Goal: Information Seeking & Learning: Learn about a topic

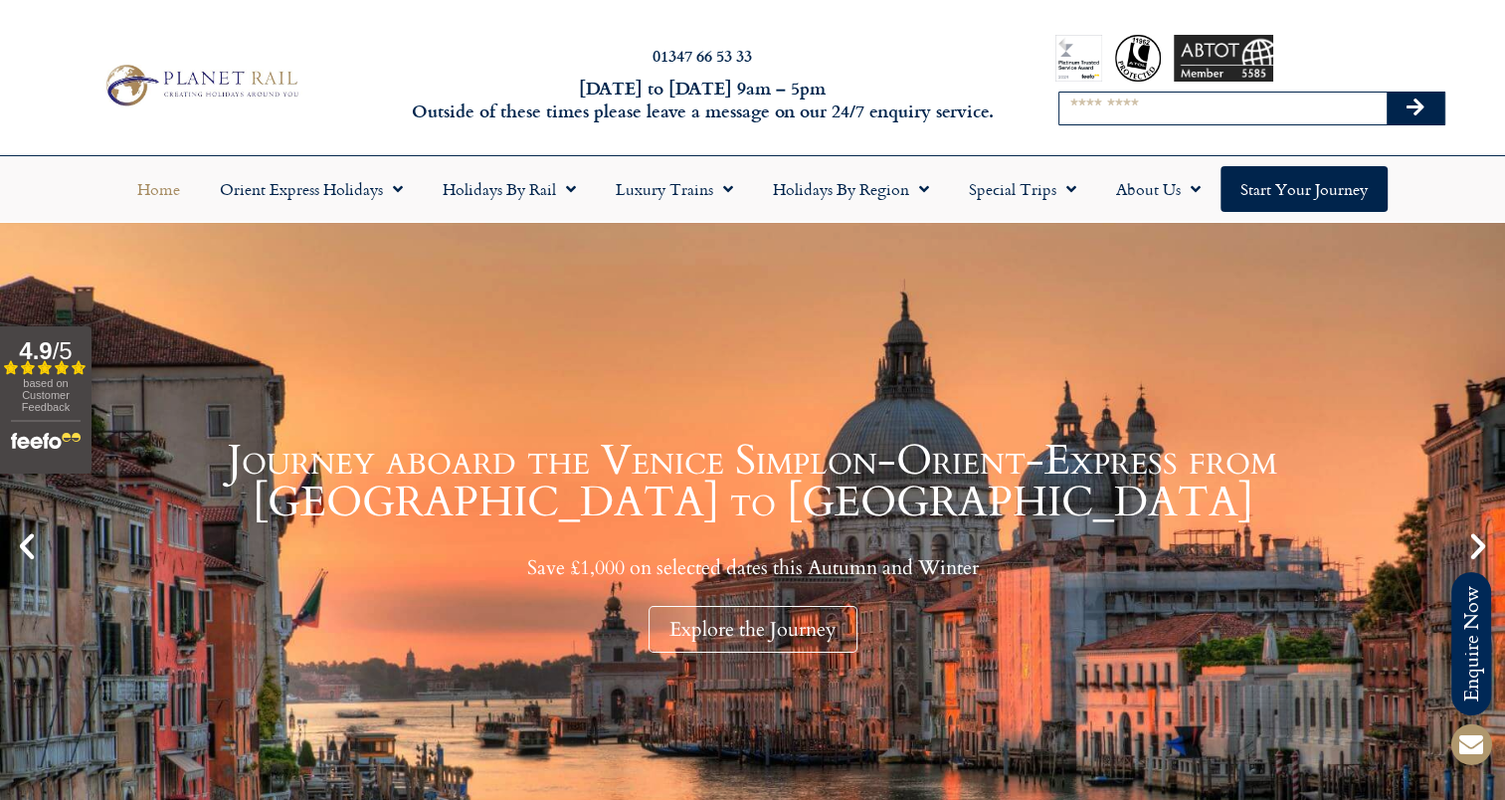
click at [1142, 108] on input "Search" at bounding box center [1222, 108] width 327 height 32
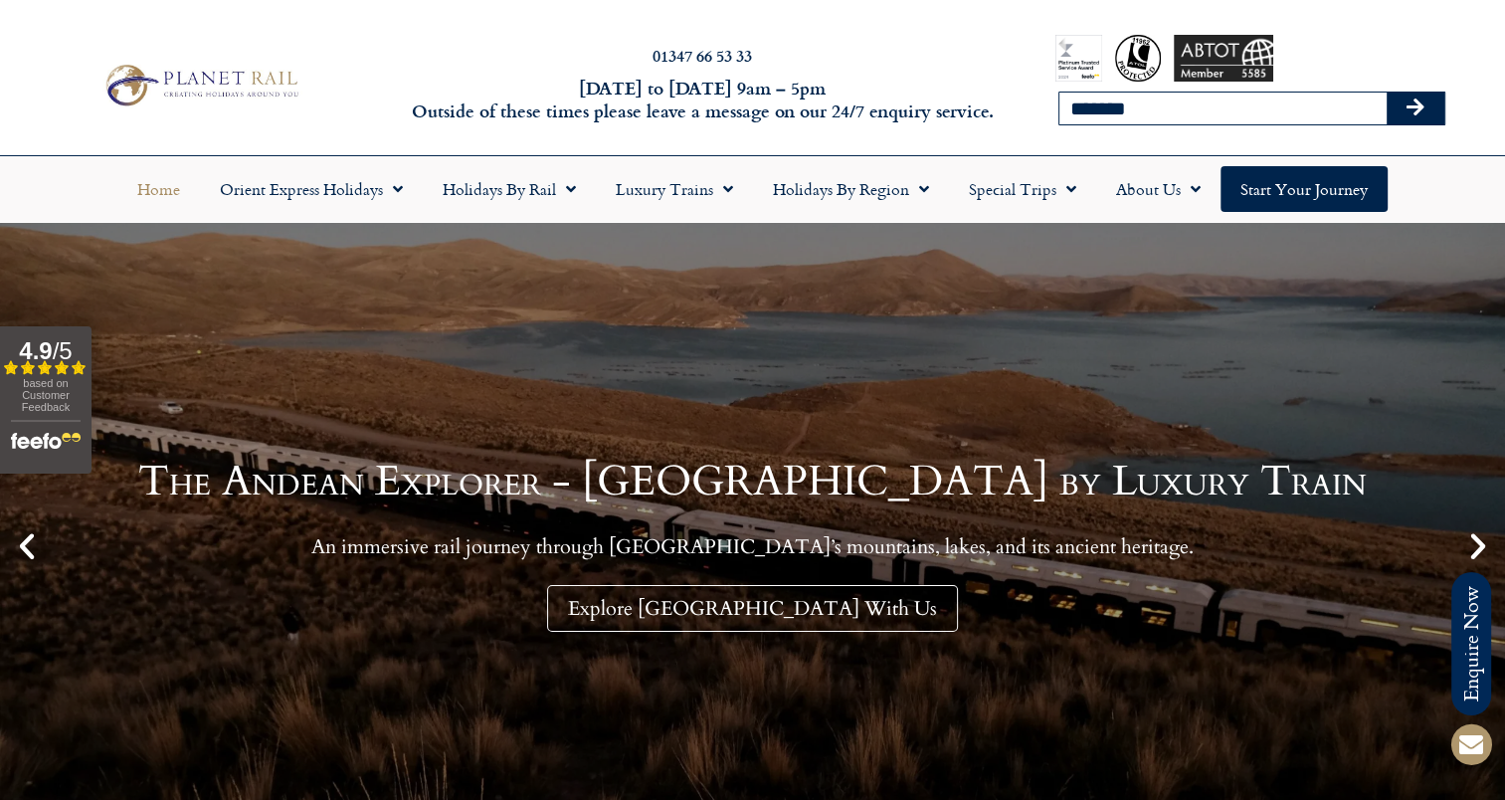
type input "*******"
click at [1386, 92] on button "Search" at bounding box center [1415, 108] width 58 height 32
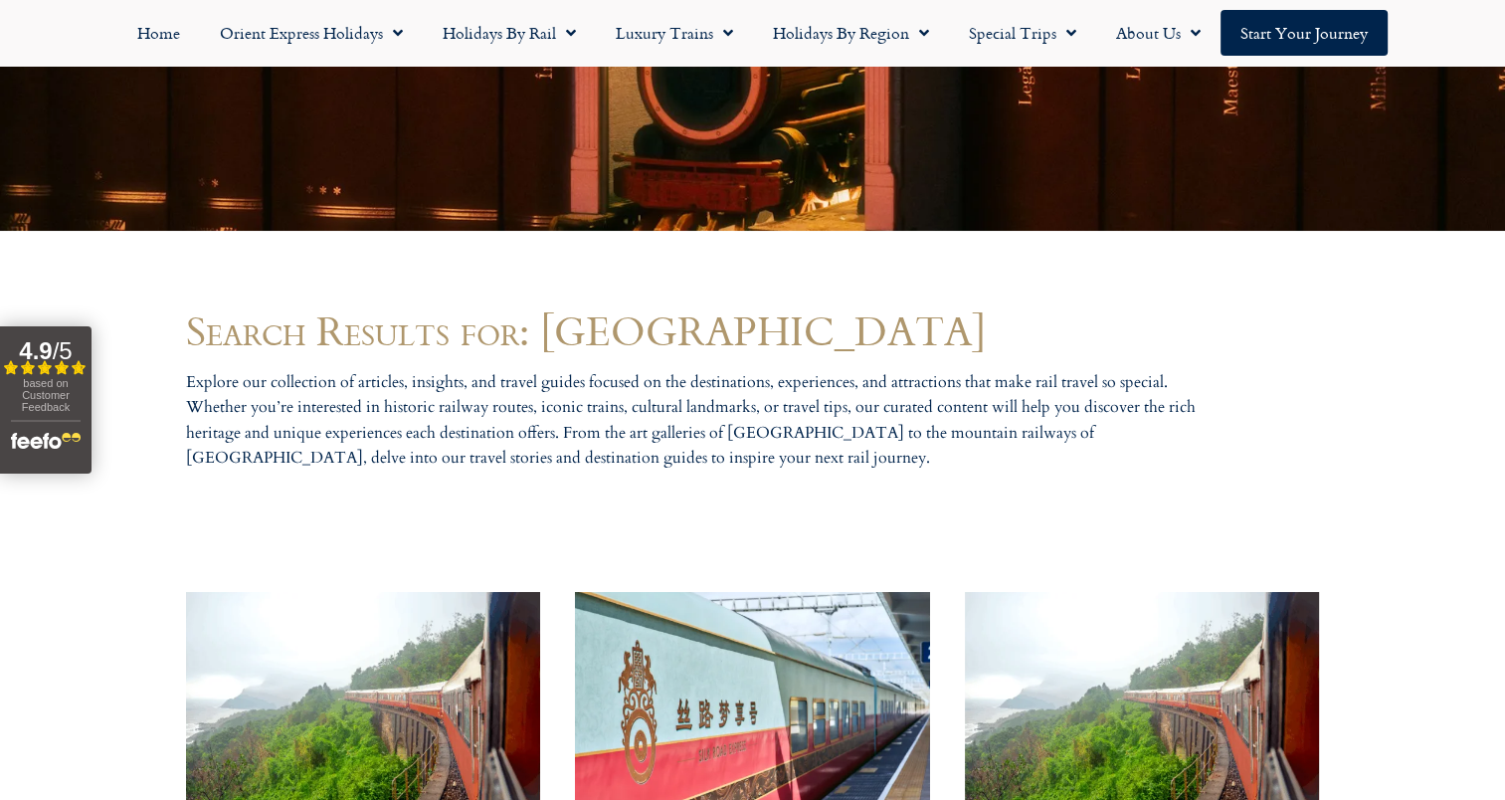
scroll to position [891, 0]
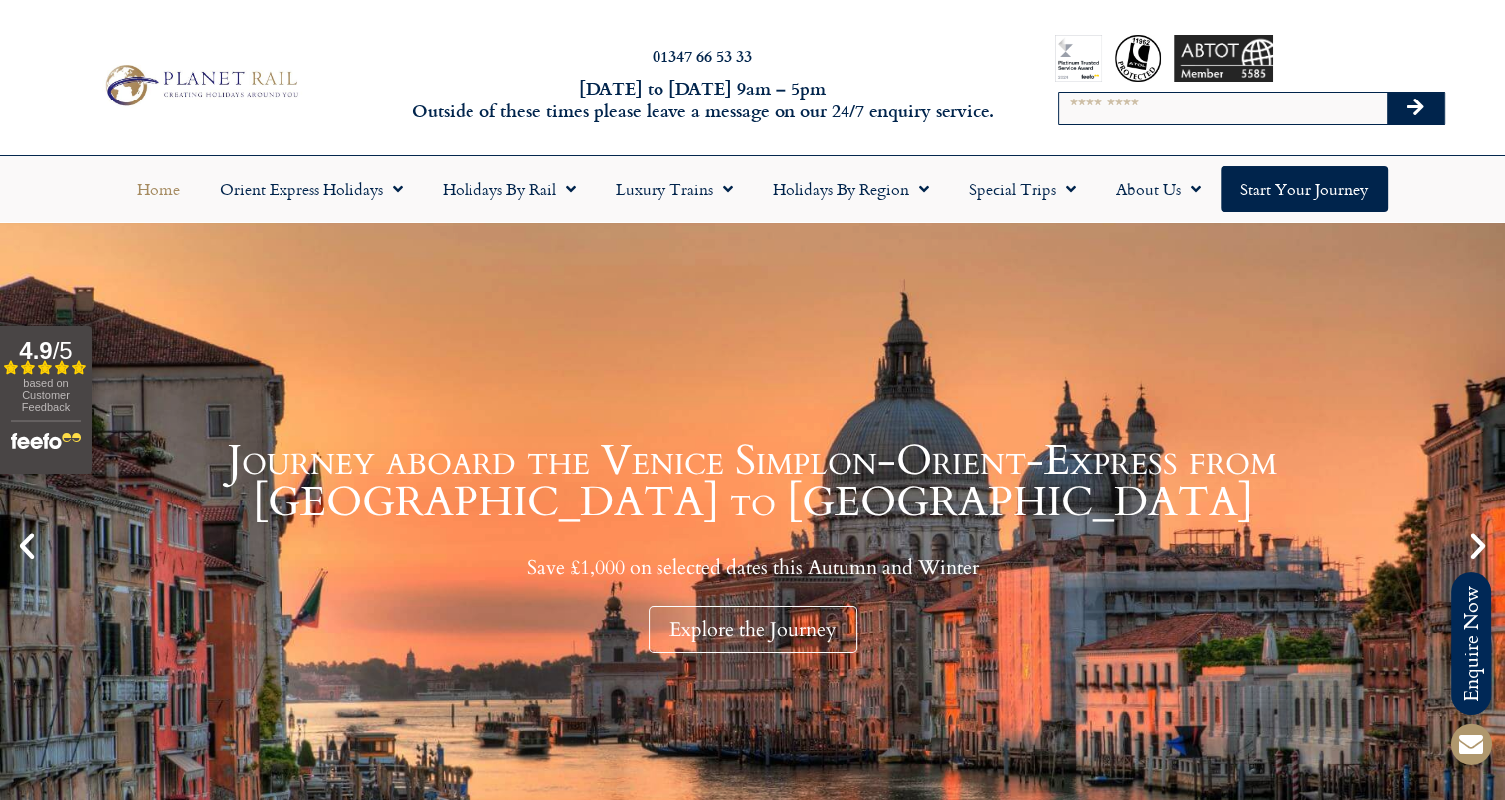
click at [1090, 103] on input "Search" at bounding box center [1222, 108] width 327 height 32
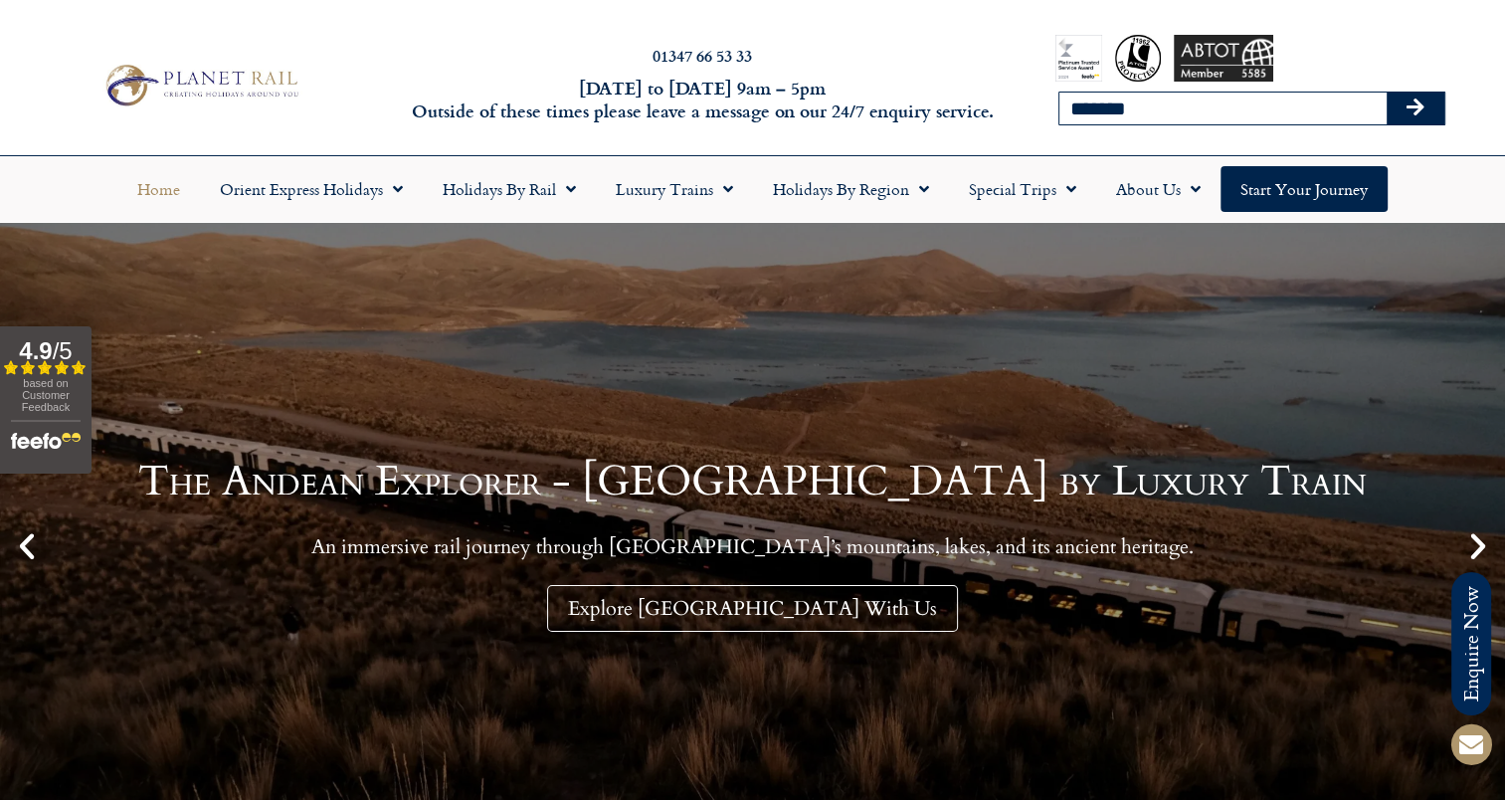
type input "*******"
click at [1386, 92] on button "Search" at bounding box center [1415, 108] width 58 height 32
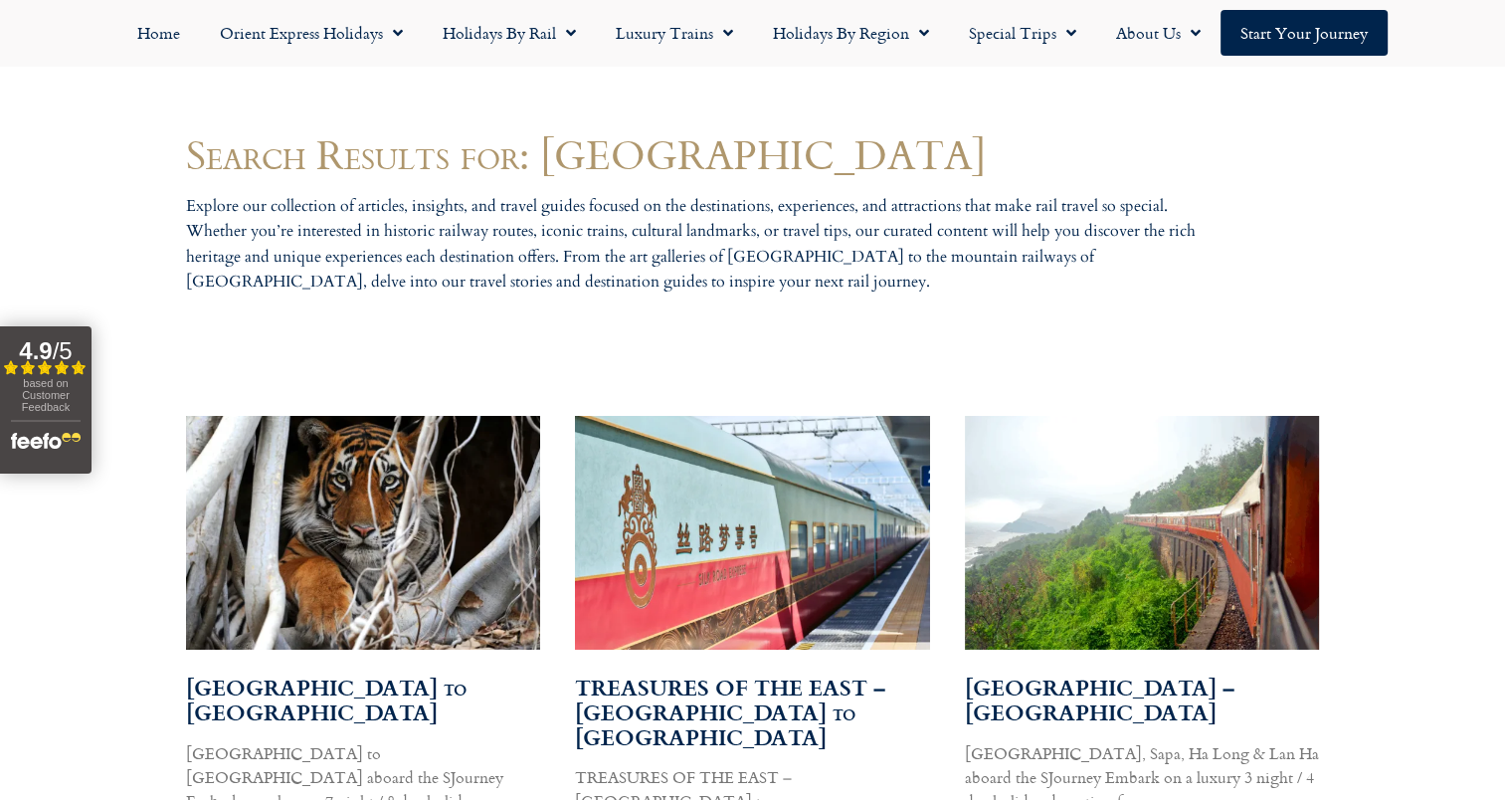
scroll to position [896, 0]
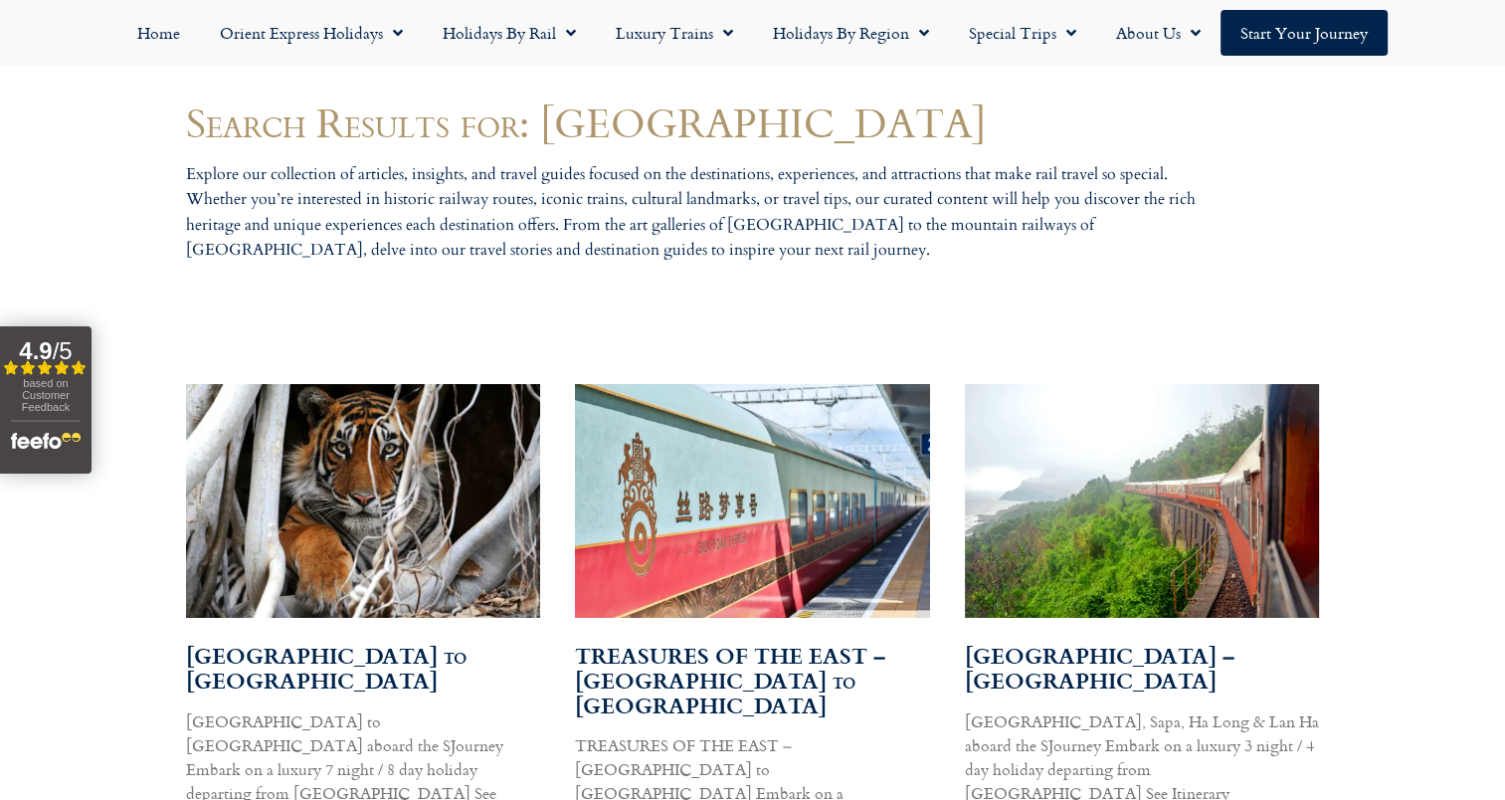
click at [428, 535] on img at bounding box center [362, 500] width 358 height 249
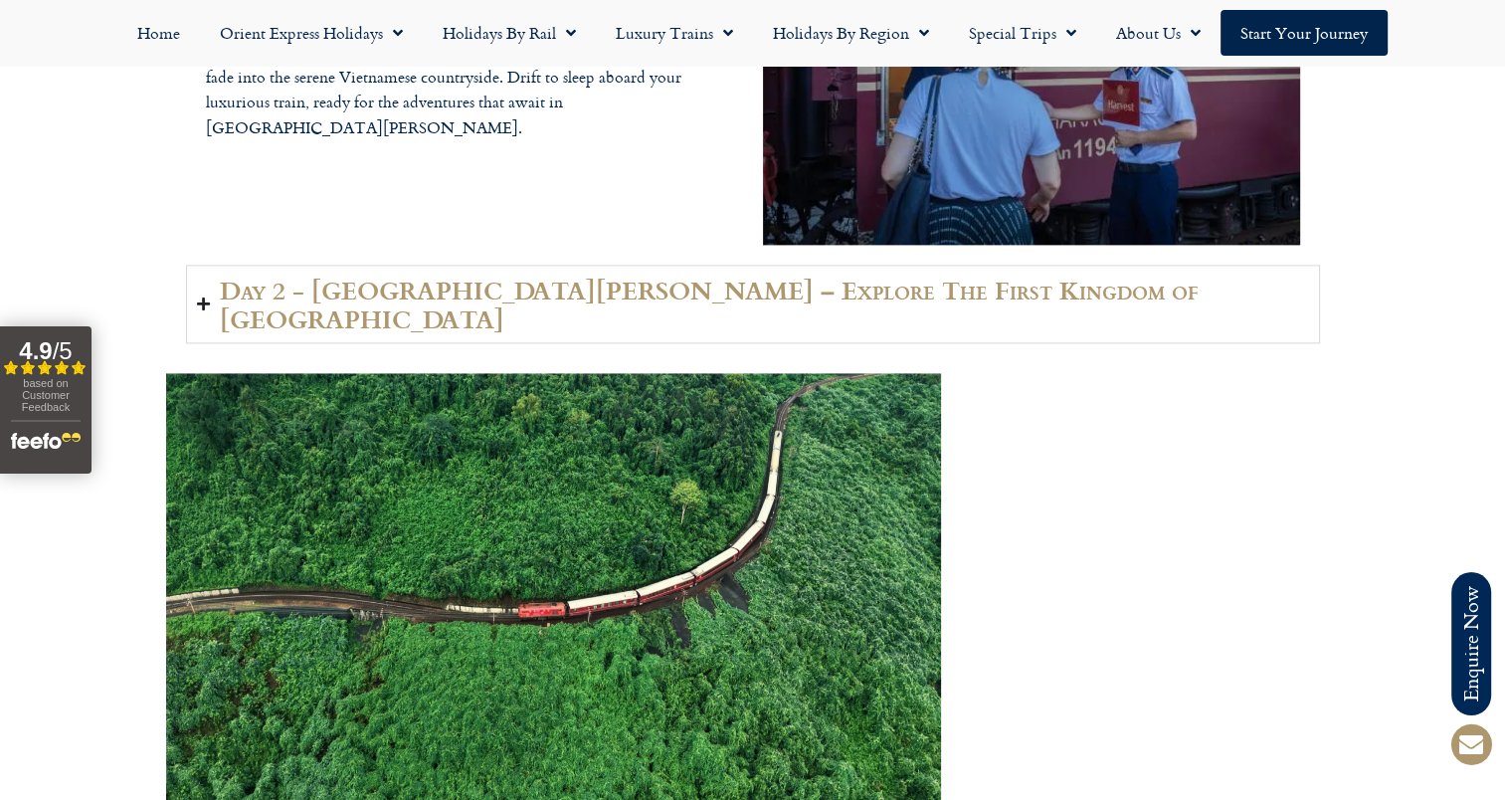
scroll to position [2586, 0]
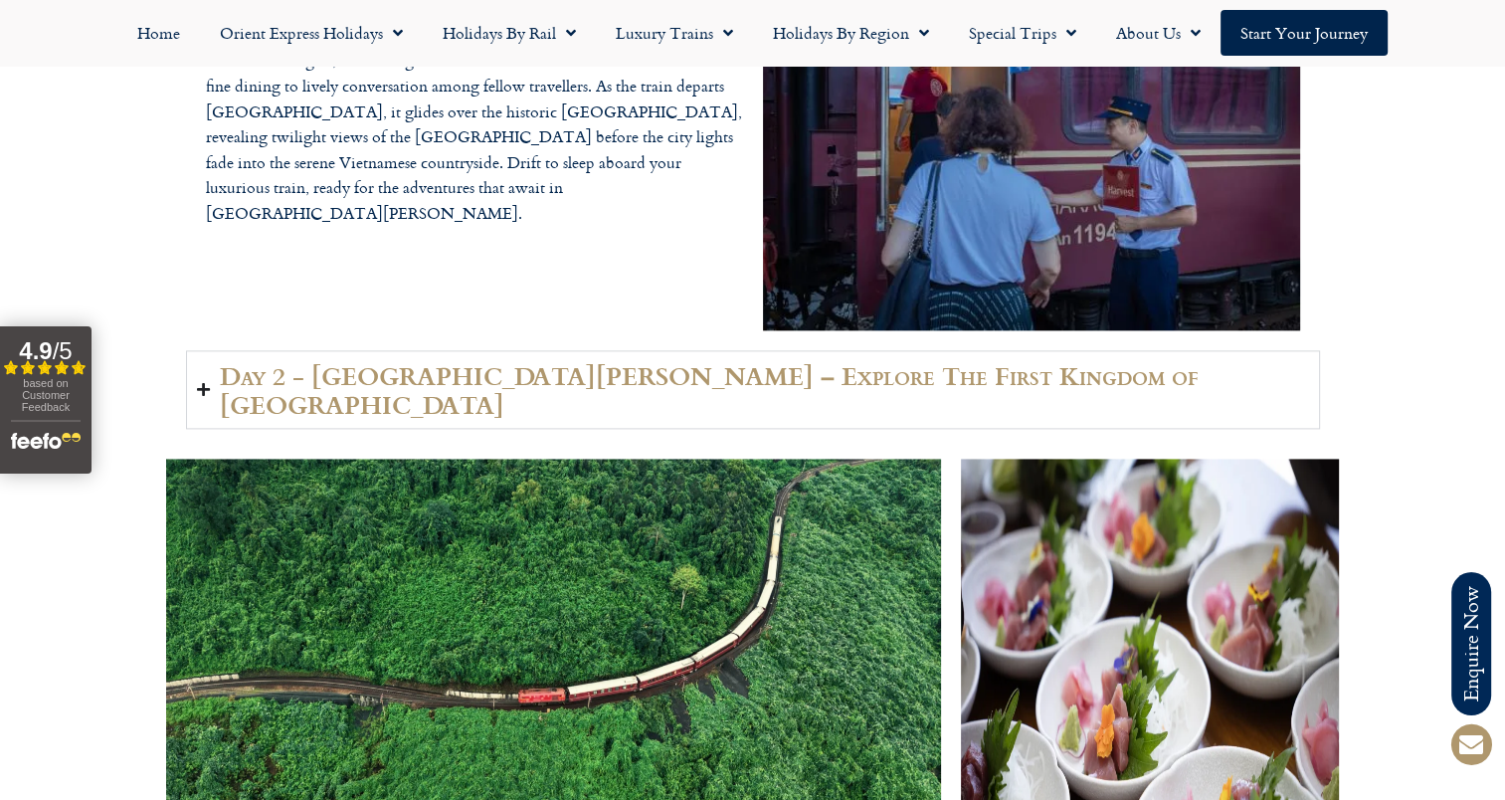
click at [199, 382] on icon "Accordion. Open links with Enter or Space, close with Escape, and navigate with…" at bounding box center [203, 389] width 13 height 15
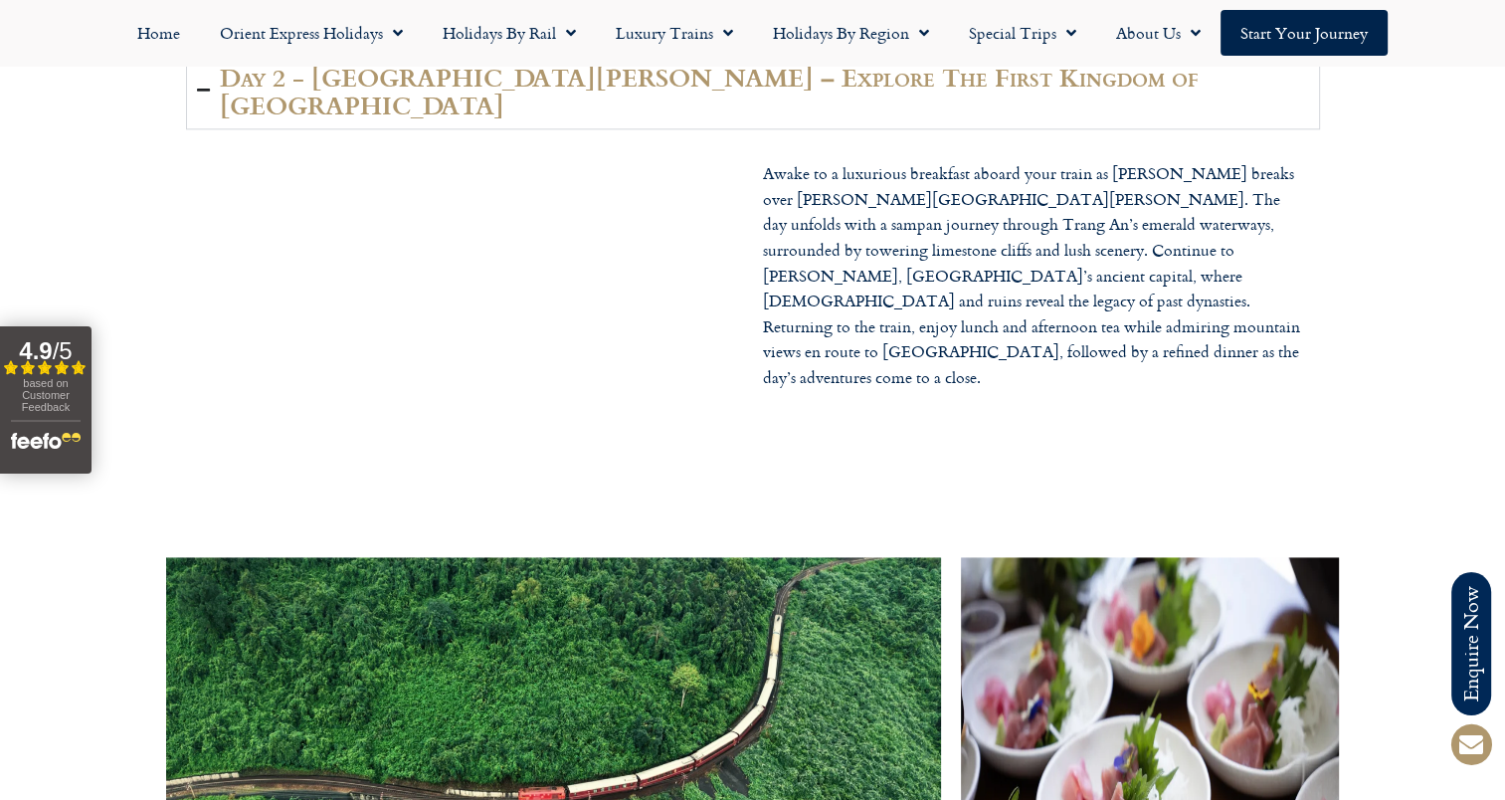
scroll to position [2387, 0]
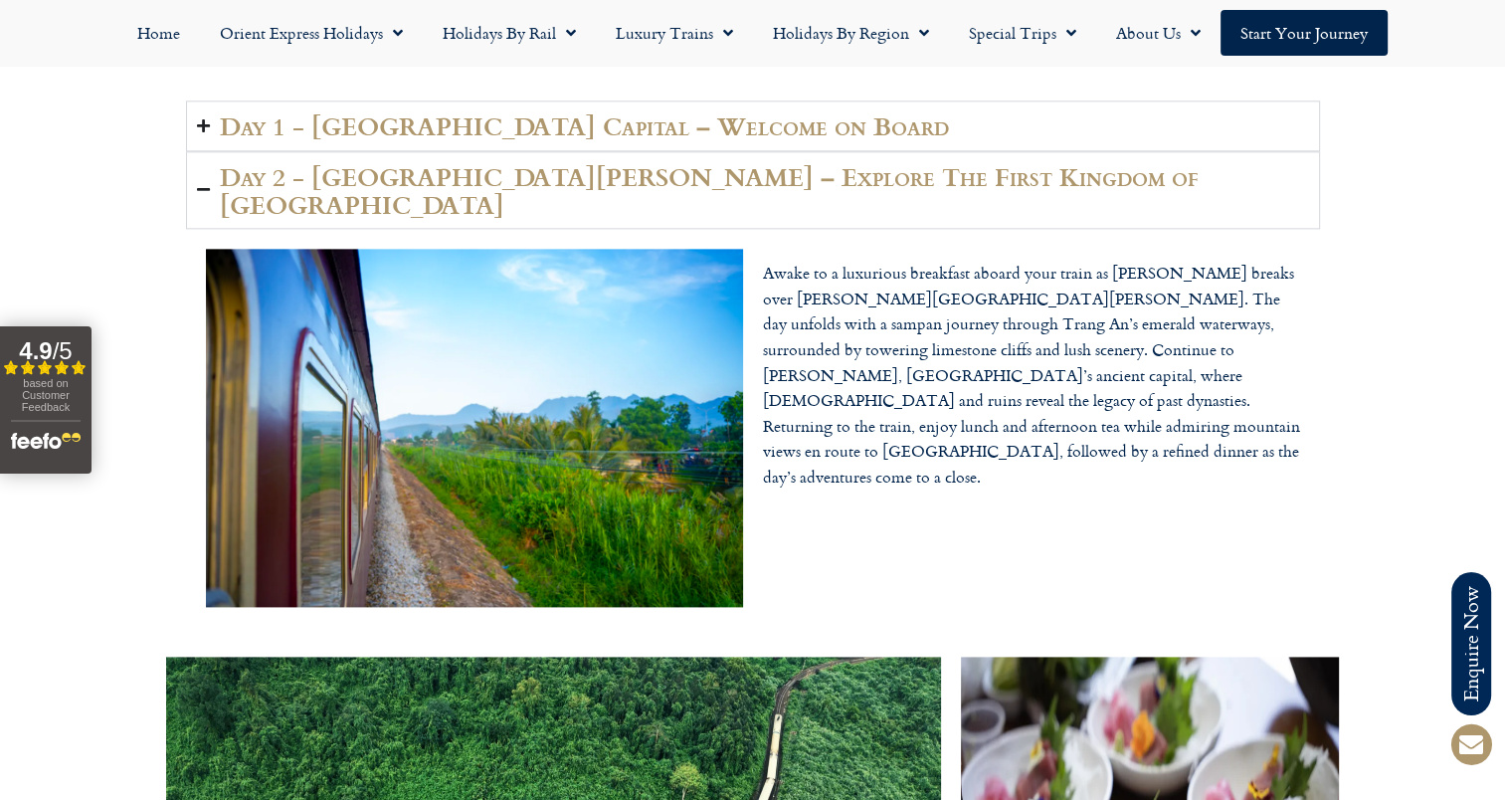
click at [199, 183] on summary "Day 2 - [GEOGRAPHIC_DATA][PERSON_NAME] – Explore The First Kingdom of [GEOGRAPH…" at bounding box center [753, 190] width 1134 height 78
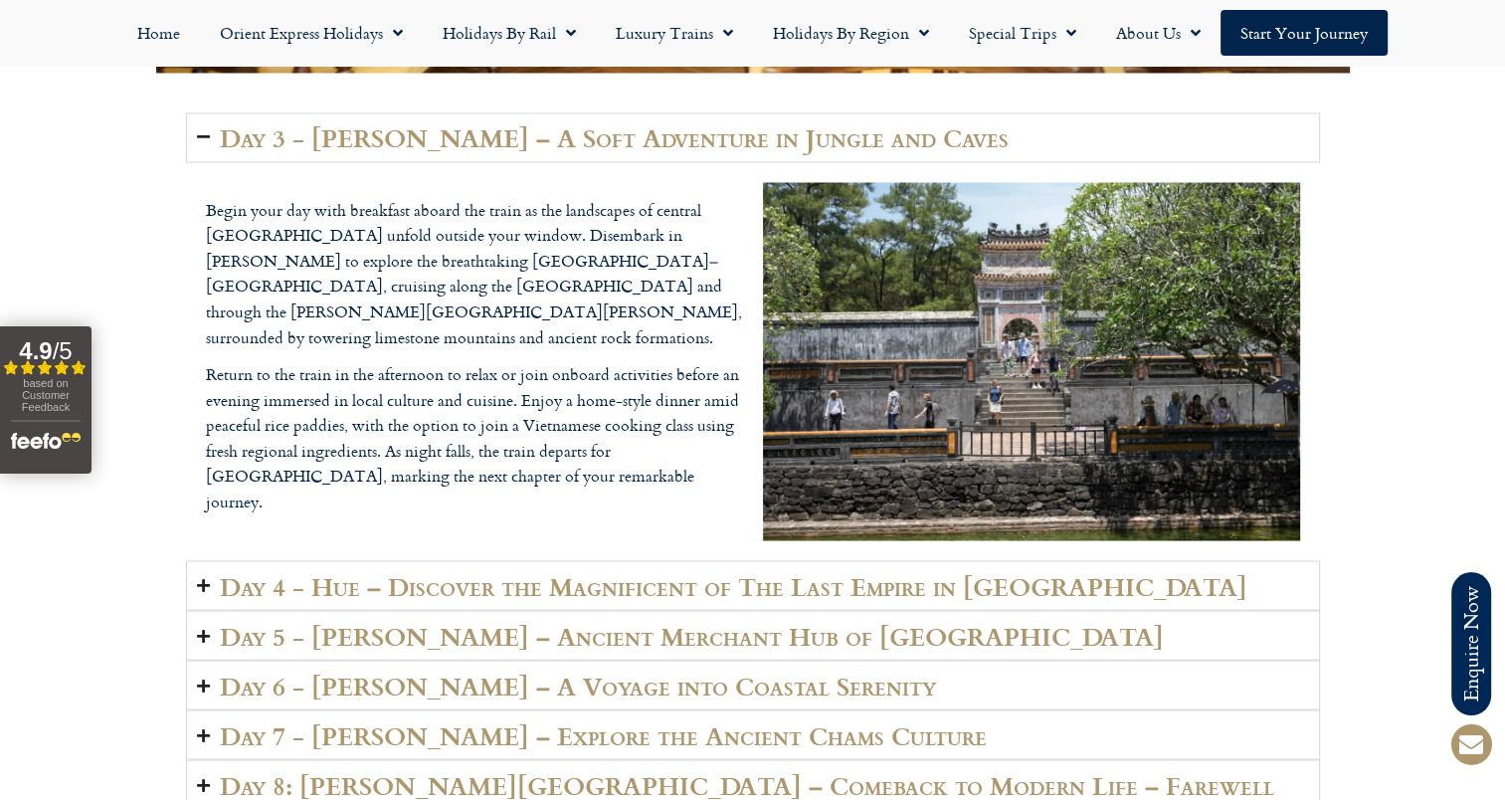
scroll to position [3580, 0]
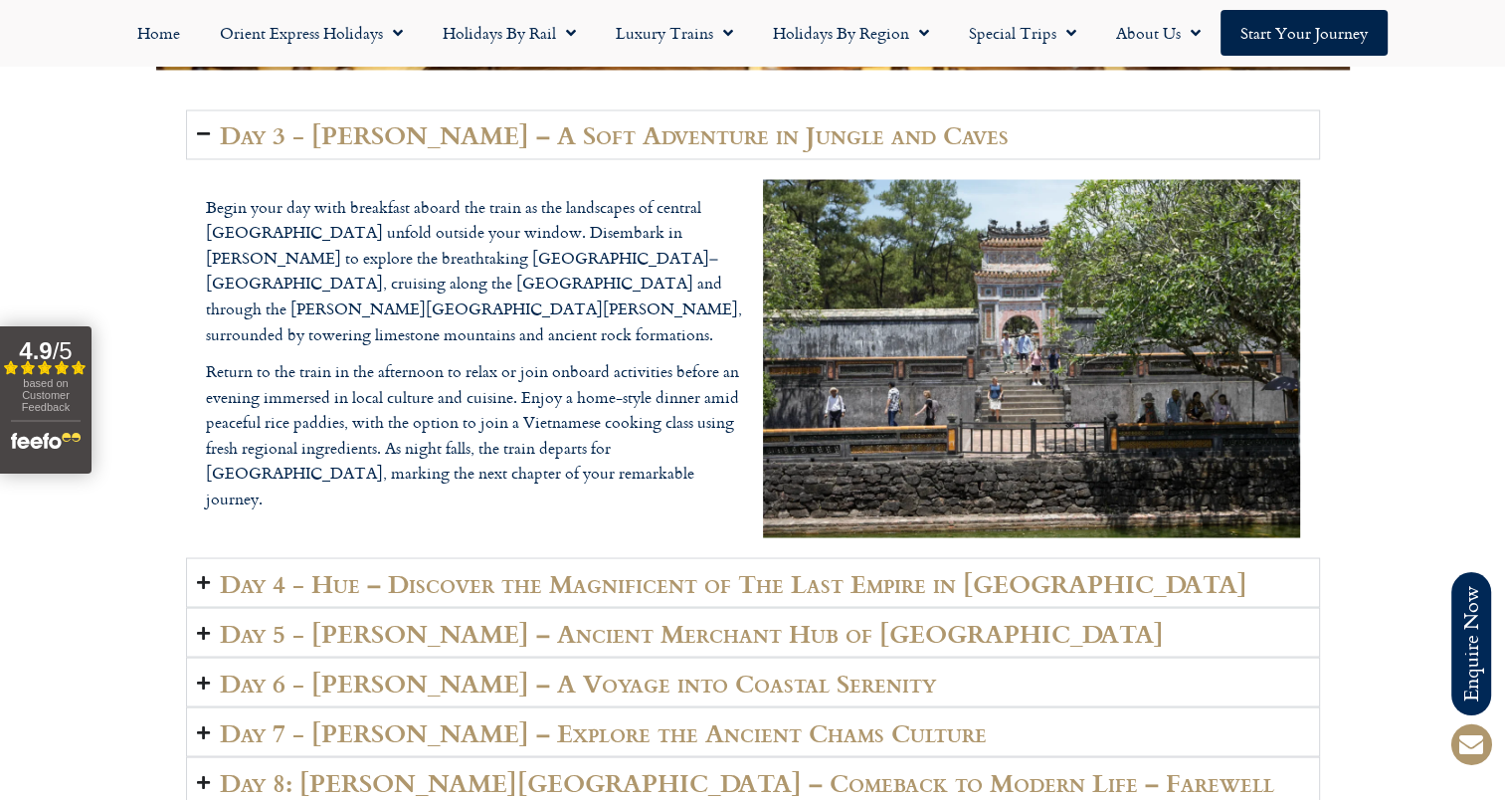
click at [200, 574] on icon "Accordion. Open links with Enter or Space, close with Escape, and navigate with…" at bounding box center [203, 581] width 13 height 15
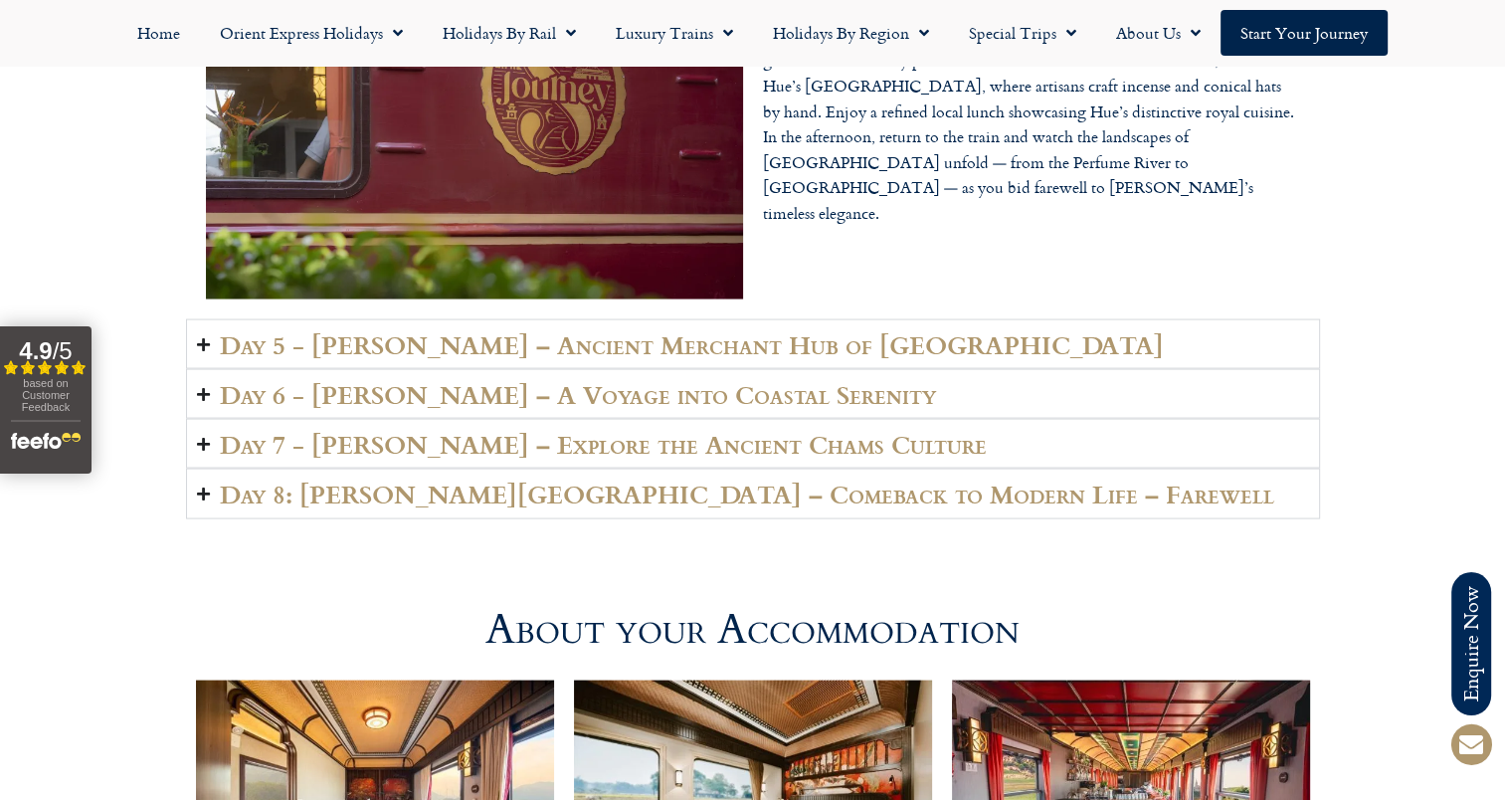
scroll to position [3878, 0]
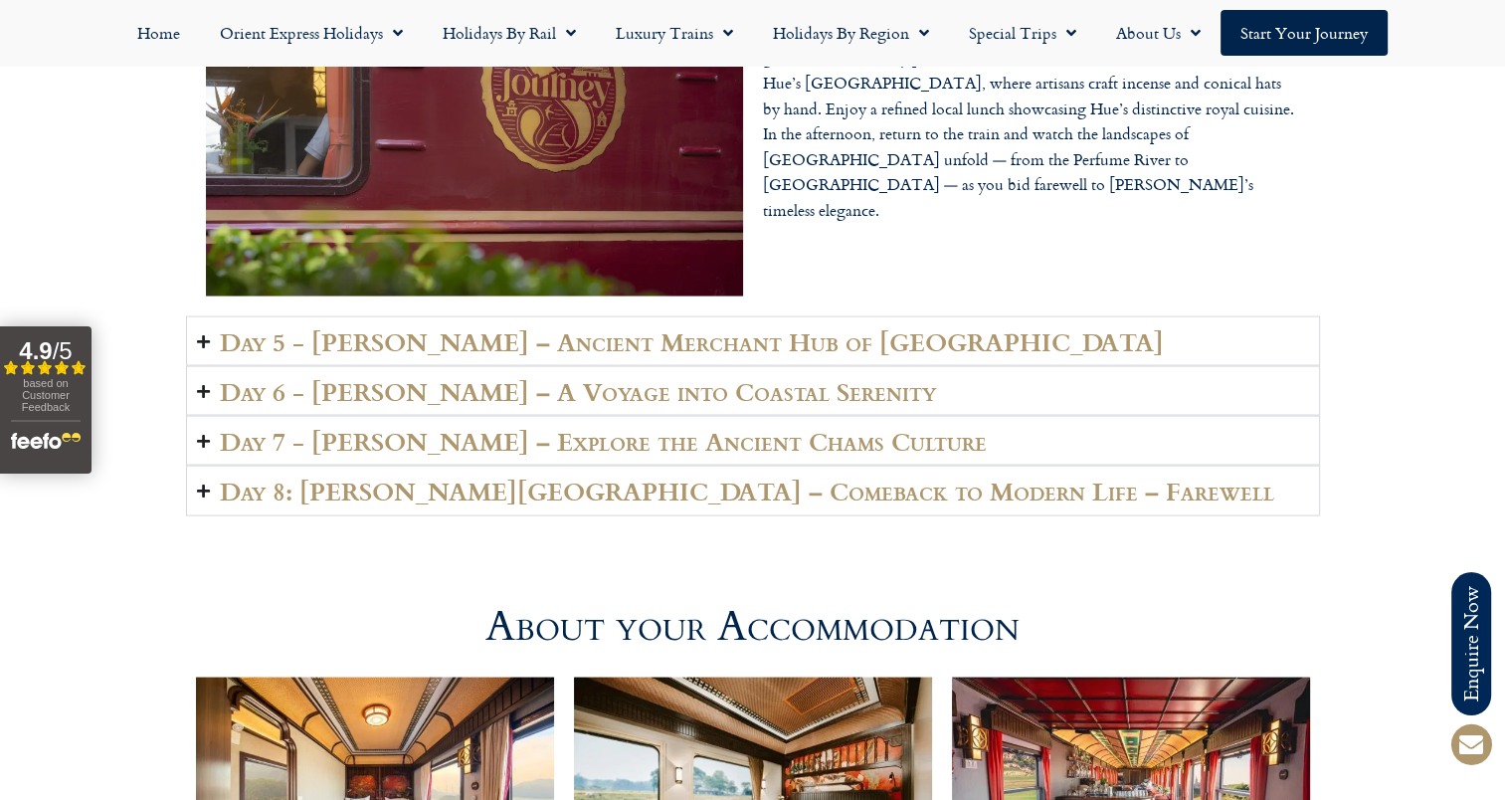
click at [215, 366] on summary "Day 6 - [PERSON_NAME] – A Voyage into Coastal Serenity" at bounding box center [753, 391] width 1134 height 50
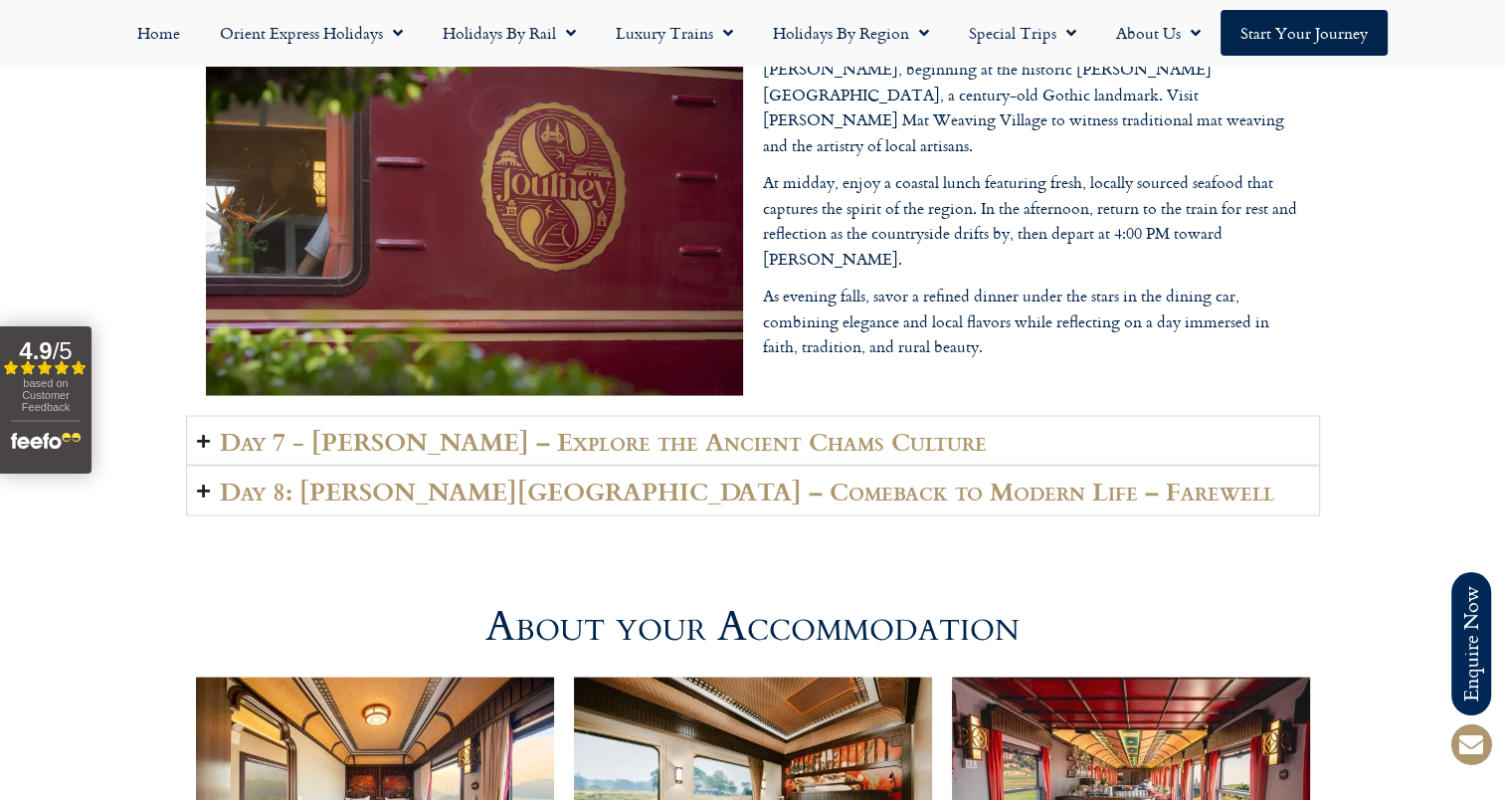
click at [199, 483] on icon "Accordion. Open links with Enter or Space, close with Escape, and navigate with…" at bounding box center [203, 490] width 13 height 15
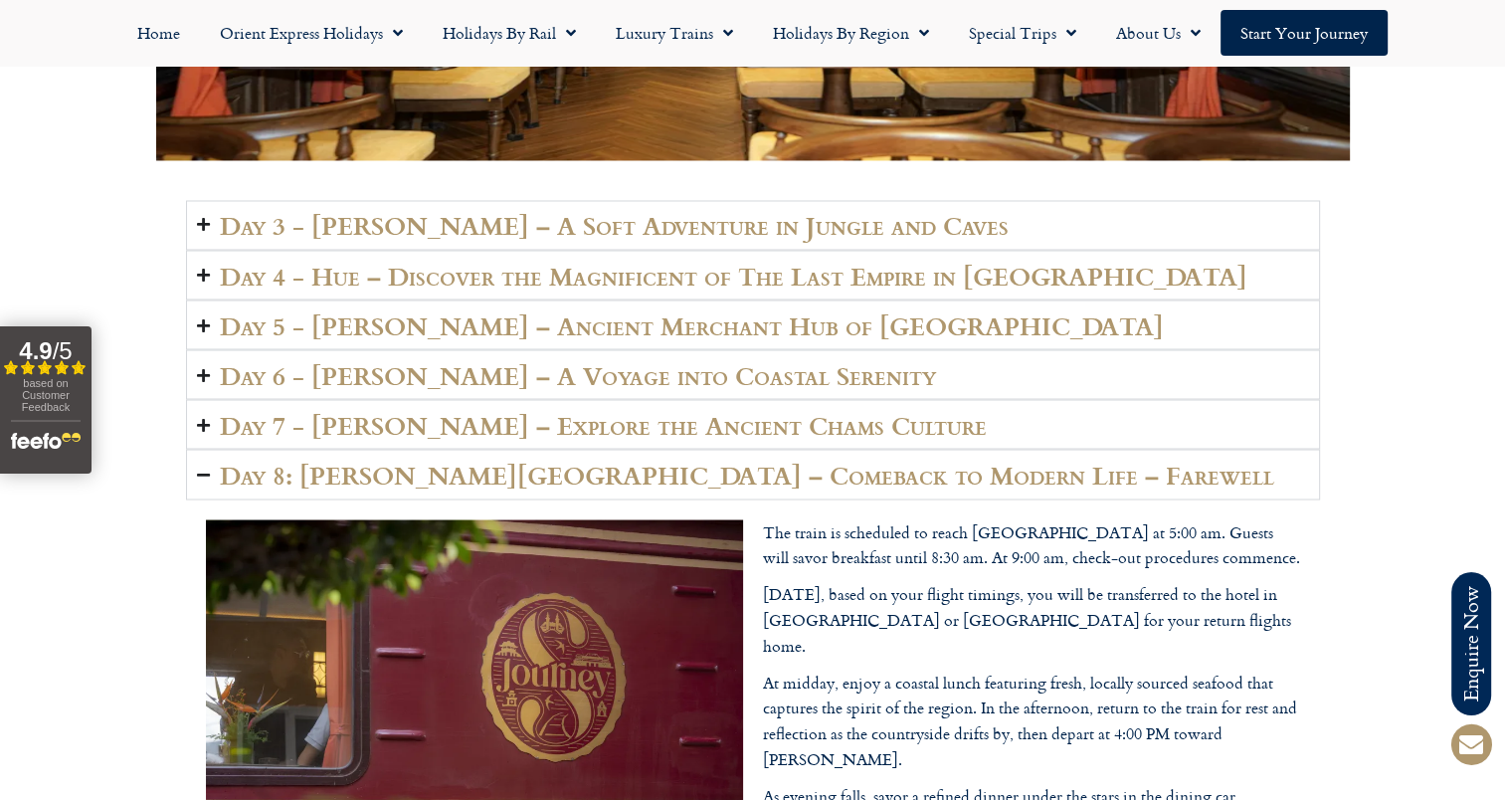
scroll to position [3481, 0]
